Goal: Task Accomplishment & Management: Manage account settings

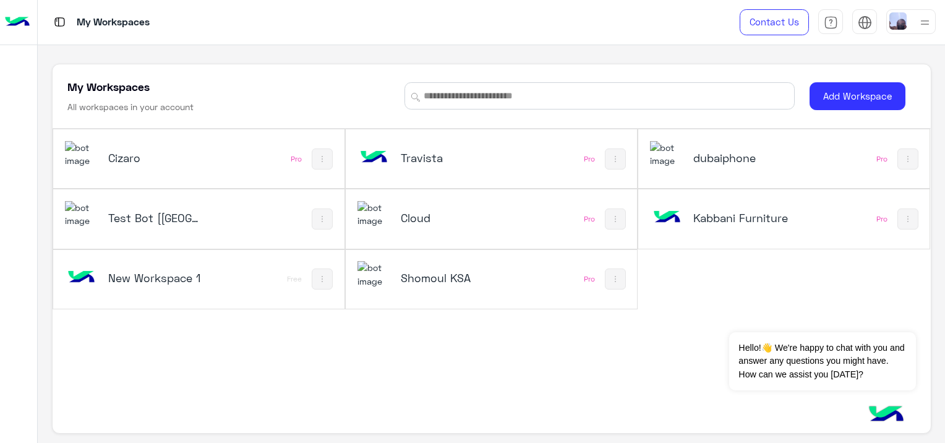
click at [658, 161] on img at bounding box center [666, 154] width 33 height 27
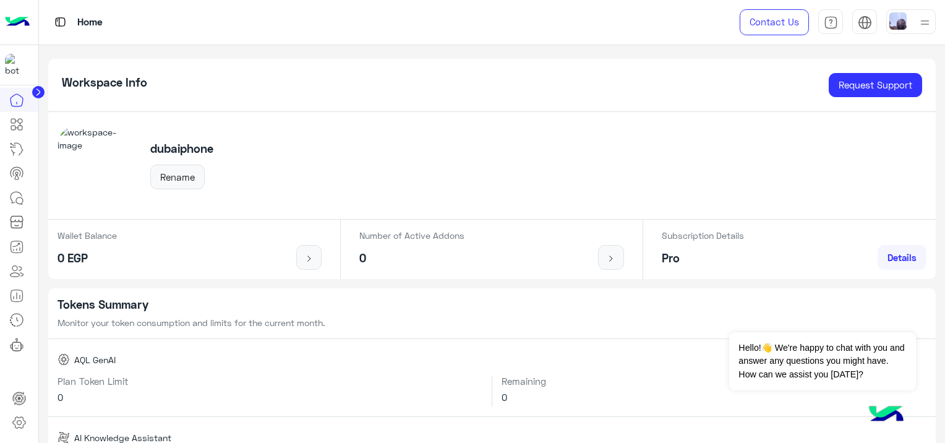
drag, startPoint x: 218, startPoint y: 186, endPoint x: 197, endPoint y: -64, distance: 250.8
click at [197, 0] on html "Home Contact Us Help Center عربي English Workspace Info Request Support dubaiph…" at bounding box center [472, 221] width 945 height 443
click at [260, 288] on div "Tokens Summary Monitor your token consumption and limits for the current month." at bounding box center [492, 313] width 889 height 51
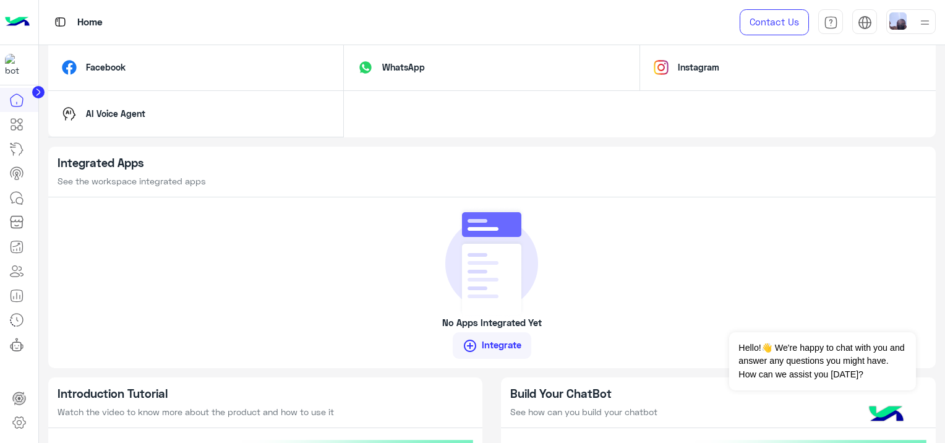
scroll to position [874, 0]
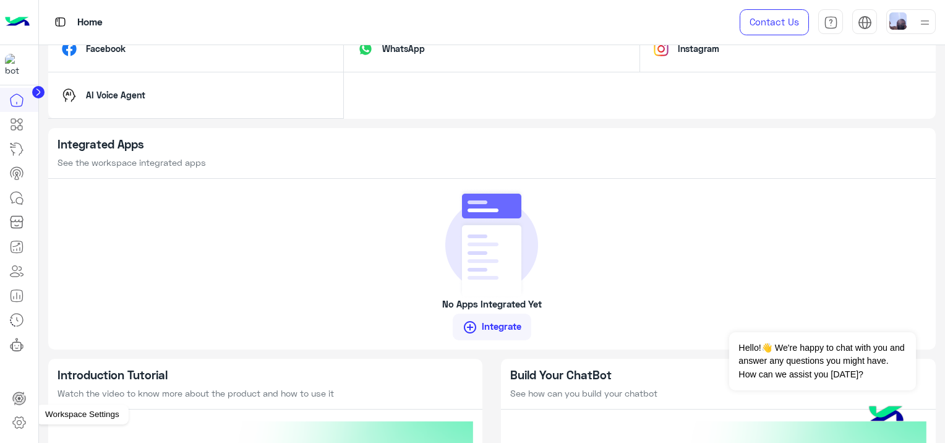
click at [11, 427] on link at bounding box center [18, 422] width 33 height 25
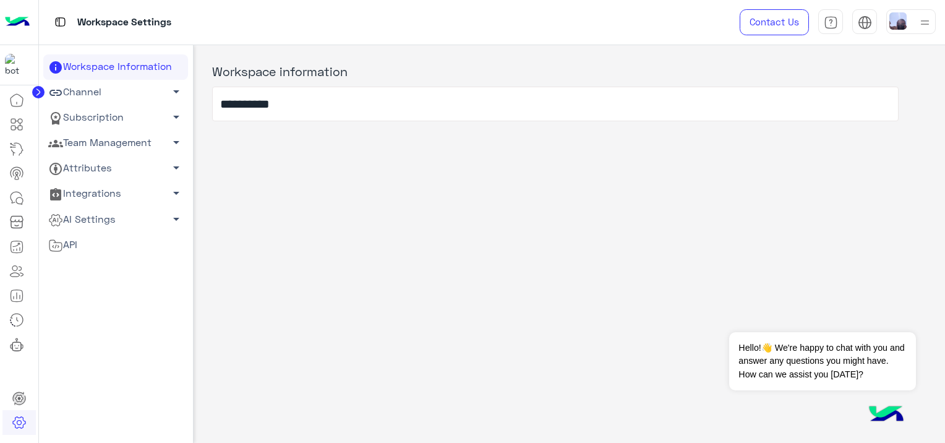
click at [124, 114] on link "Subscription arrow_drop_down" at bounding box center [115, 117] width 145 height 25
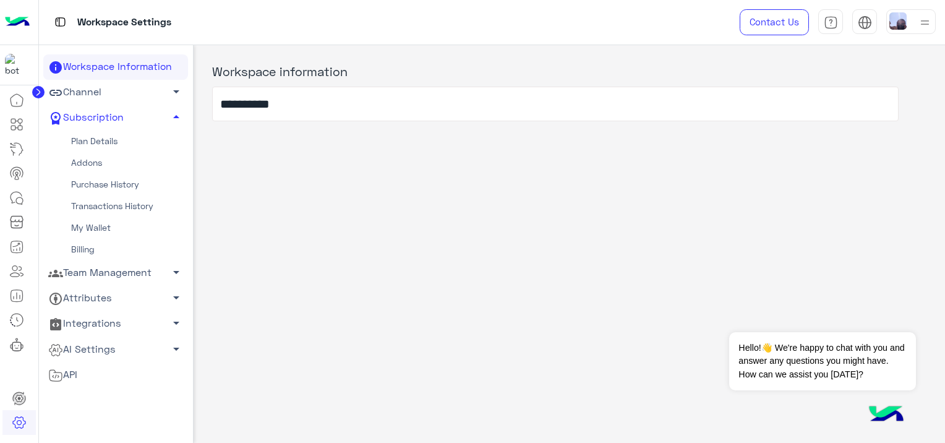
click at [106, 141] on link "Plan Details" at bounding box center [115, 142] width 145 height 22
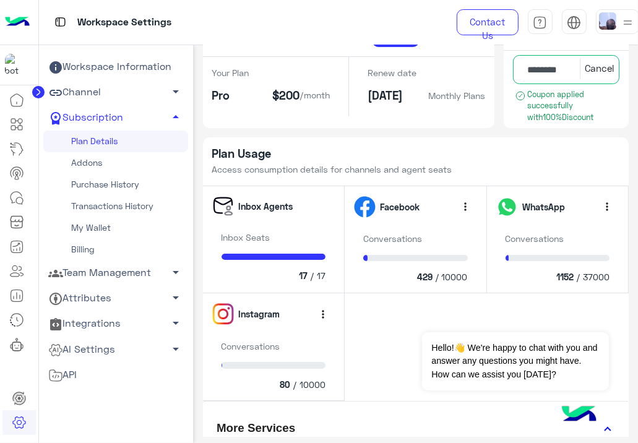
scroll to position [84, 0]
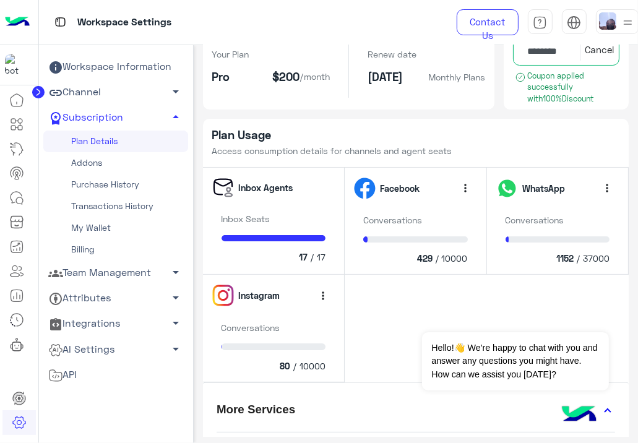
click at [119, 153] on link "Addons" at bounding box center [115, 163] width 145 height 22
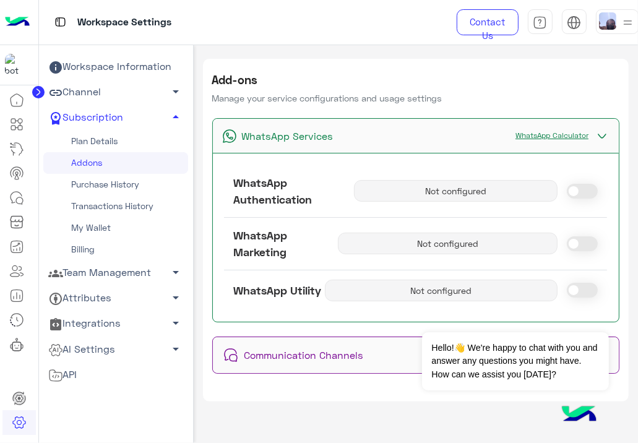
click at [134, 139] on link "Plan Details" at bounding box center [115, 142] width 145 height 22
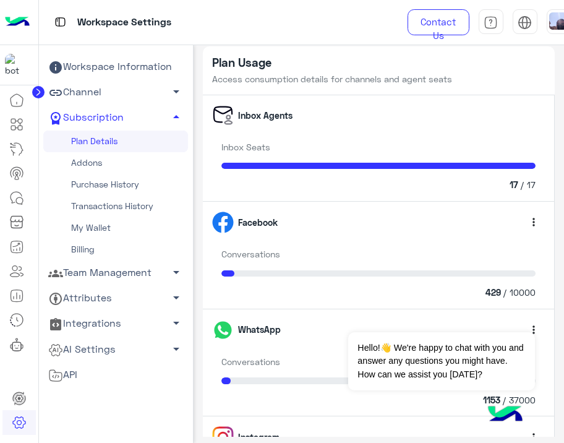
scroll to position [204, 0]
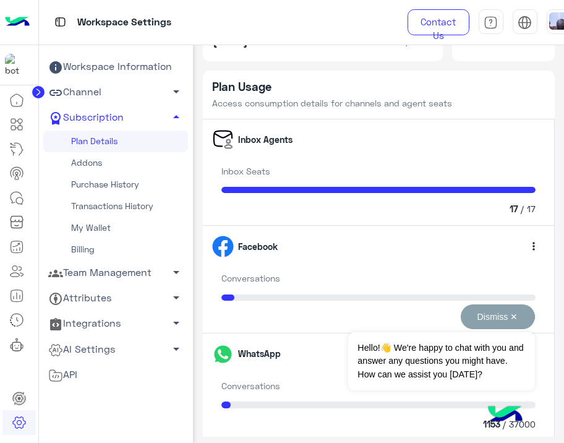
click at [512, 318] on button "Dismiss ✕" at bounding box center [498, 316] width 74 height 25
